Goal: Task Accomplishment & Management: Manage account settings

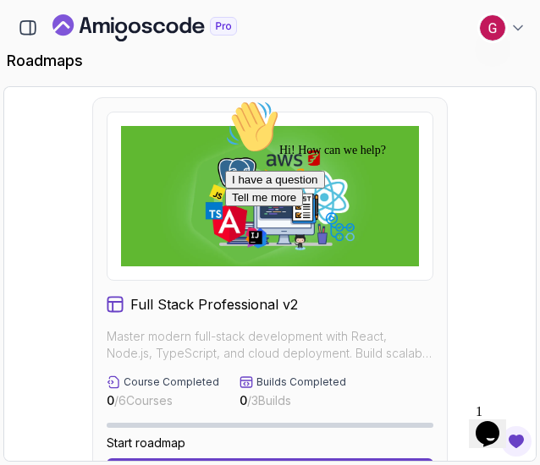
click at [505, 23] on div at bounding box center [492, 27] width 27 height 27
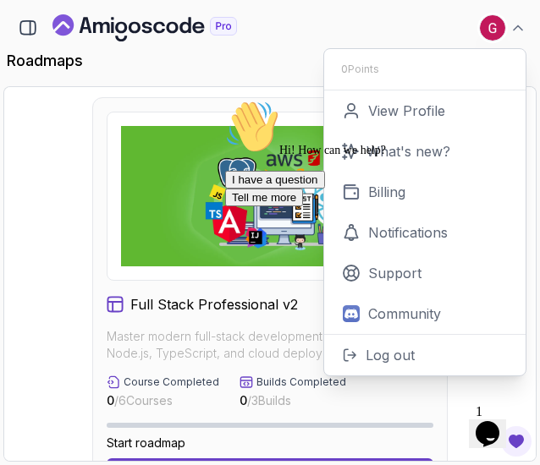
click at [392, 195] on div "Hi! How can we help? I have a question Tell me more" at bounding box center [377, 153] width 305 height 107
click at [377, 195] on div "Hi! How can we help? I have a question Tell me more" at bounding box center [377, 153] width 305 height 107
click at [384, 187] on div "Hi! How can we help? I have a question Tell me more" at bounding box center [377, 153] width 305 height 107
click at [362, 186] on div "Hi! How can we help? I have a question Tell me more" at bounding box center [377, 153] width 305 height 107
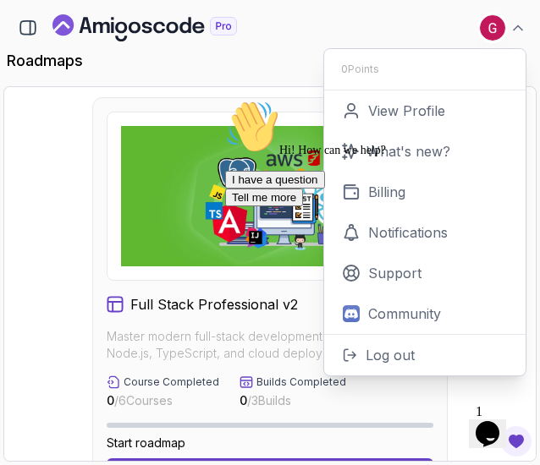
click at [362, 186] on div "Hi! How can we help? I have a question Tell me more" at bounding box center [377, 153] width 305 height 107
click at [367, 195] on div "Hi! How can we help? I have a question Tell me more" at bounding box center [377, 153] width 305 height 107
click at [225, 100] on icon "Chat attention grabber" at bounding box center [225, 100] width 0 height 0
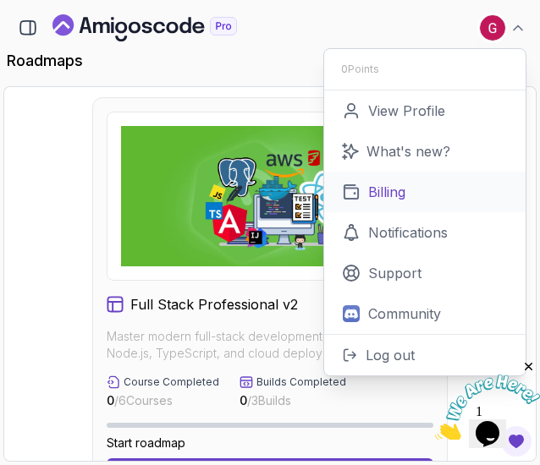
click at [375, 192] on p "Billing" at bounding box center [386, 192] width 37 height 20
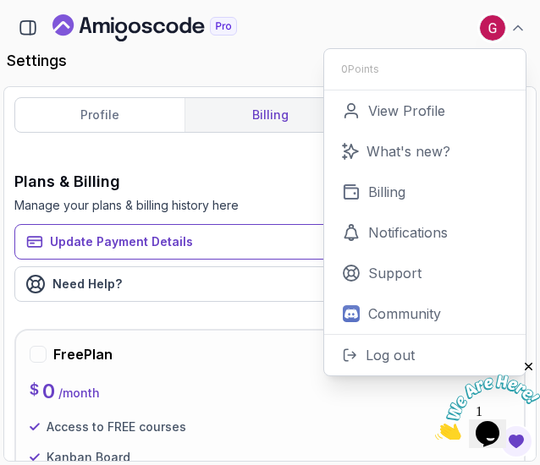
click at [186, 170] on h3 "Plans & Billing" at bounding box center [269, 182] width 511 height 24
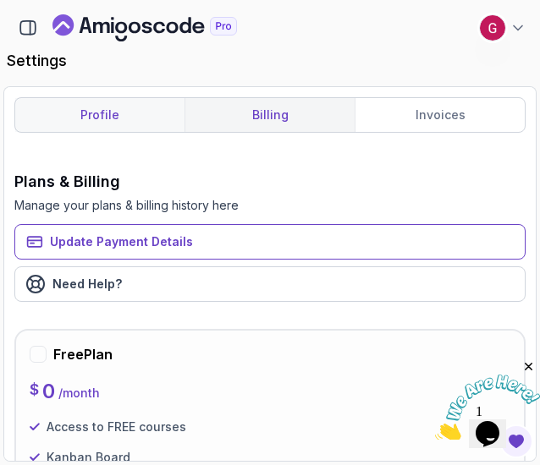
click at [86, 105] on link "profile" at bounding box center [99, 115] width 169 height 34
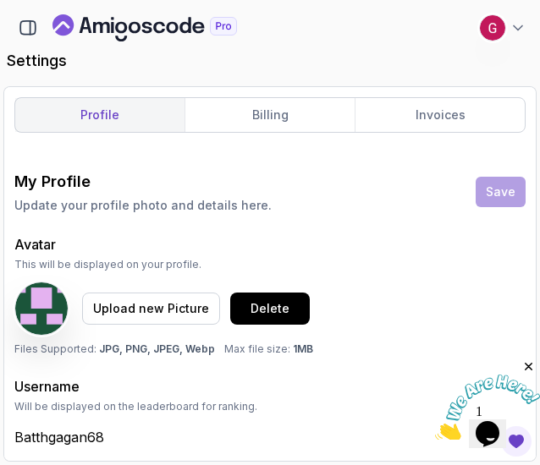
type input "Student"
click at [299, 119] on link "billing" at bounding box center [269, 115] width 170 height 34
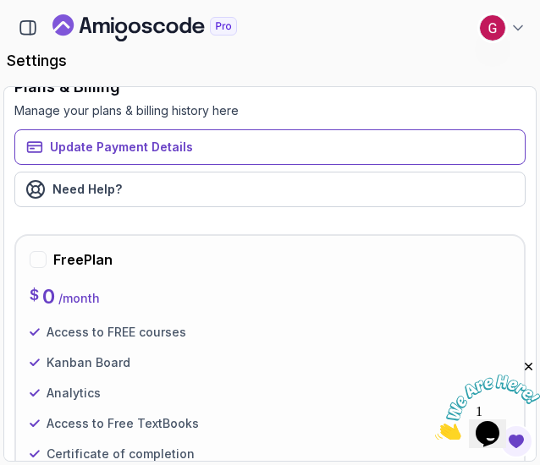
scroll to position [183, 0]
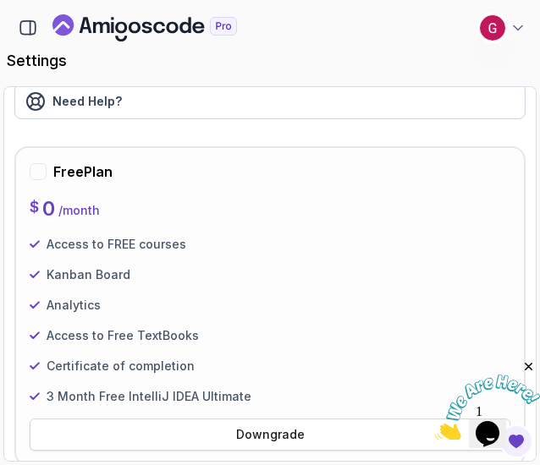
click at [247, 435] on div "Downgrade" at bounding box center [270, 435] width 69 height 17
click at [39, 170] on div at bounding box center [38, 171] width 17 height 17
